Goal: Information Seeking & Learning: Learn about a topic

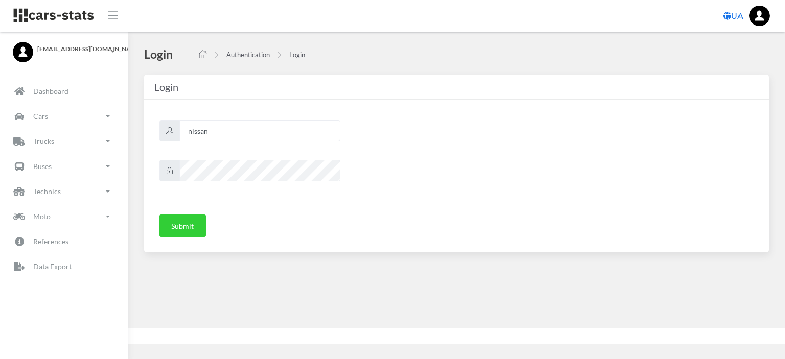
click at [185, 226] on button "Submit" at bounding box center [182, 226] width 46 height 22
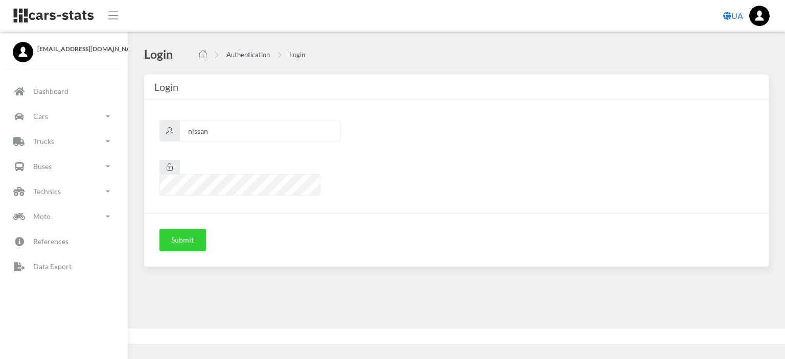
scroll to position [8, 8]
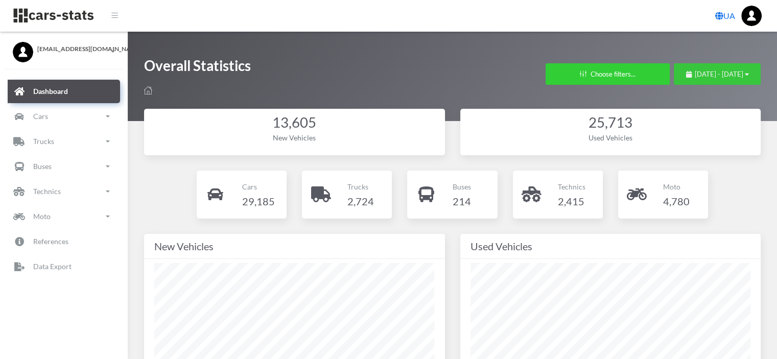
click at [695, 71] on span "August 31, 2025 - September 30, 2025" at bounding box center [719, 74] width 49 height 8
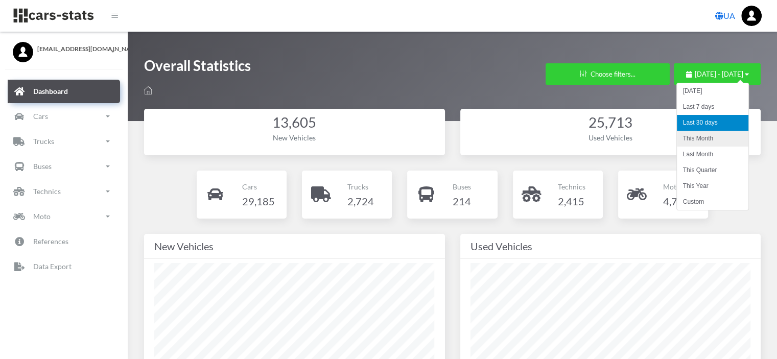
click at [704, 138] on li "This Month" at bounding box center [713, 139] width 72 height 16
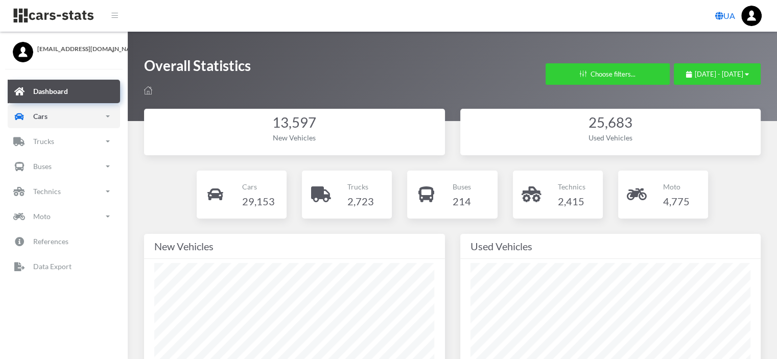
click at [67, 119] on link "Cars" at bounding box center [64, 117] width 112 height 24
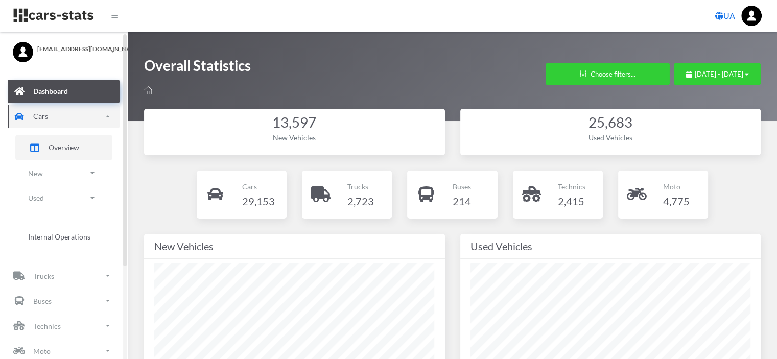
click at [61, 152] on span "Overview" at bounding box center [64, 147] width 31 height 11
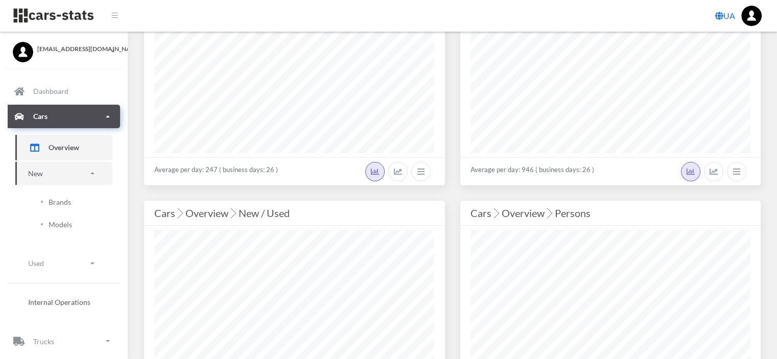
scroll to position [153, 0]
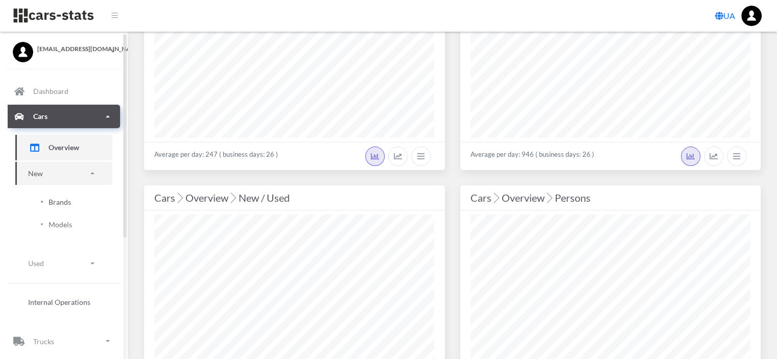
click at [63, 202] on span "Brands" at bounding box center [60, 202] width 22 height 11
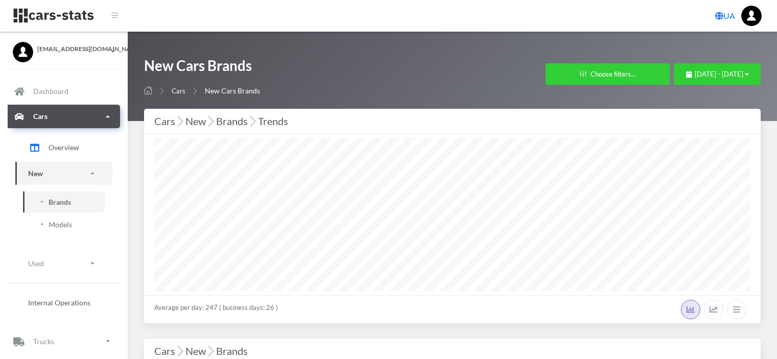
select select "25"
